Goal: Task Accomplishment & Management: Complete application form

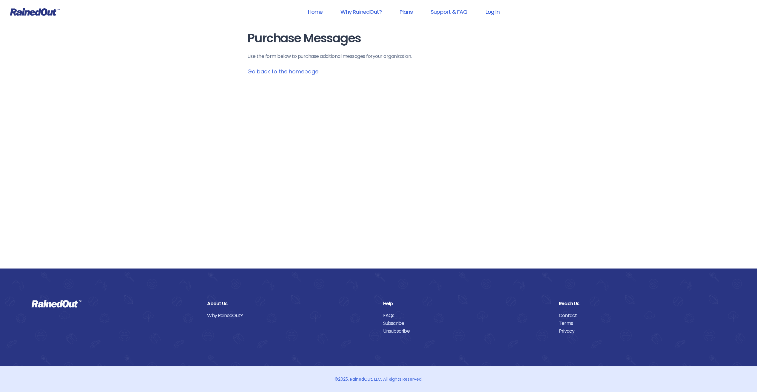
click at [490, 14] on link "Log In" at bounding box center [492, 11] width 30 height 13
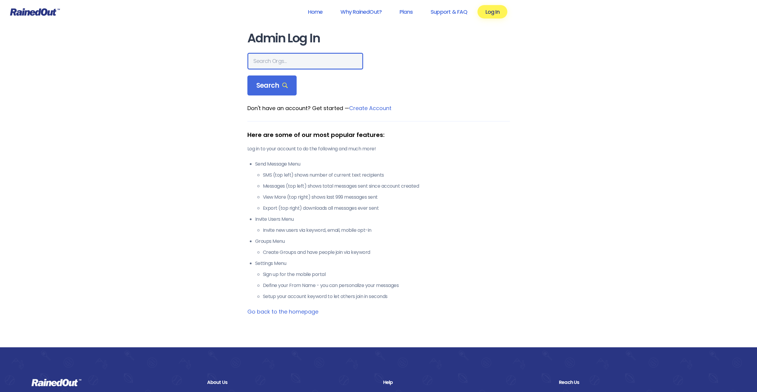
click at [298, 67] on input "text" at bounding box center [305, 61] width 116 height 17
type input "city of poway"
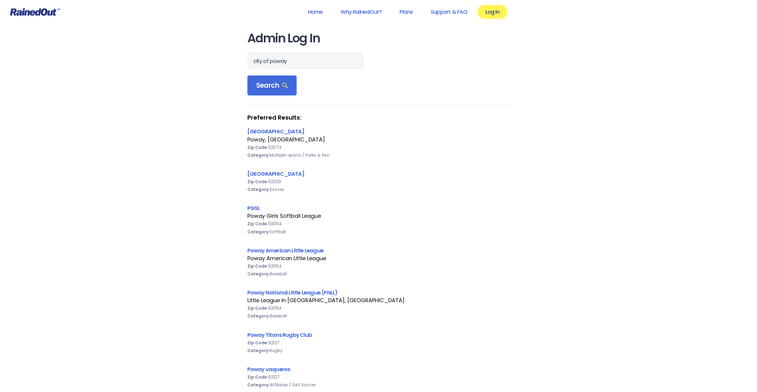
click at [272, 96] on div "city of poway Search Preferred Results: [GEOGRAPHIC_DATA], [GEOGRAPHIC_DATA] Zi…" at bounding box center [378, 267] width 263 height 428
click at [266, 134] on link "[GEOGRAPHIC_DATA]" at bounding box center [275, 131] width 57 height 7
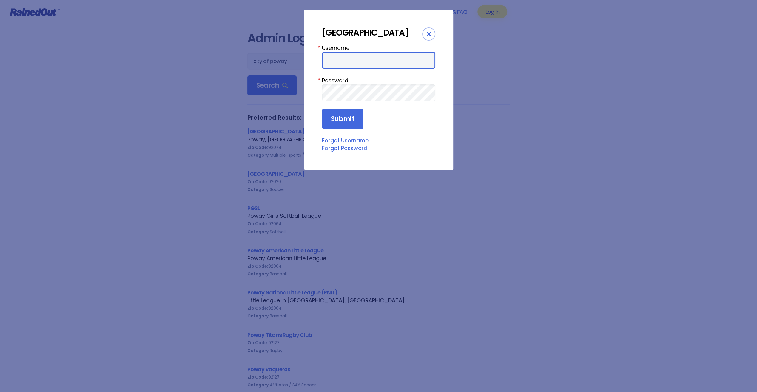
click at [352, 56] on input "Username:" at bounding box center [378, 60] width 113 height 17
type input "pc"
click at [322, 109] on input "Submit" at bounding box center [342, 119] width 41 height 20
